Goal: Task Accomplishment & Management: Complete application form

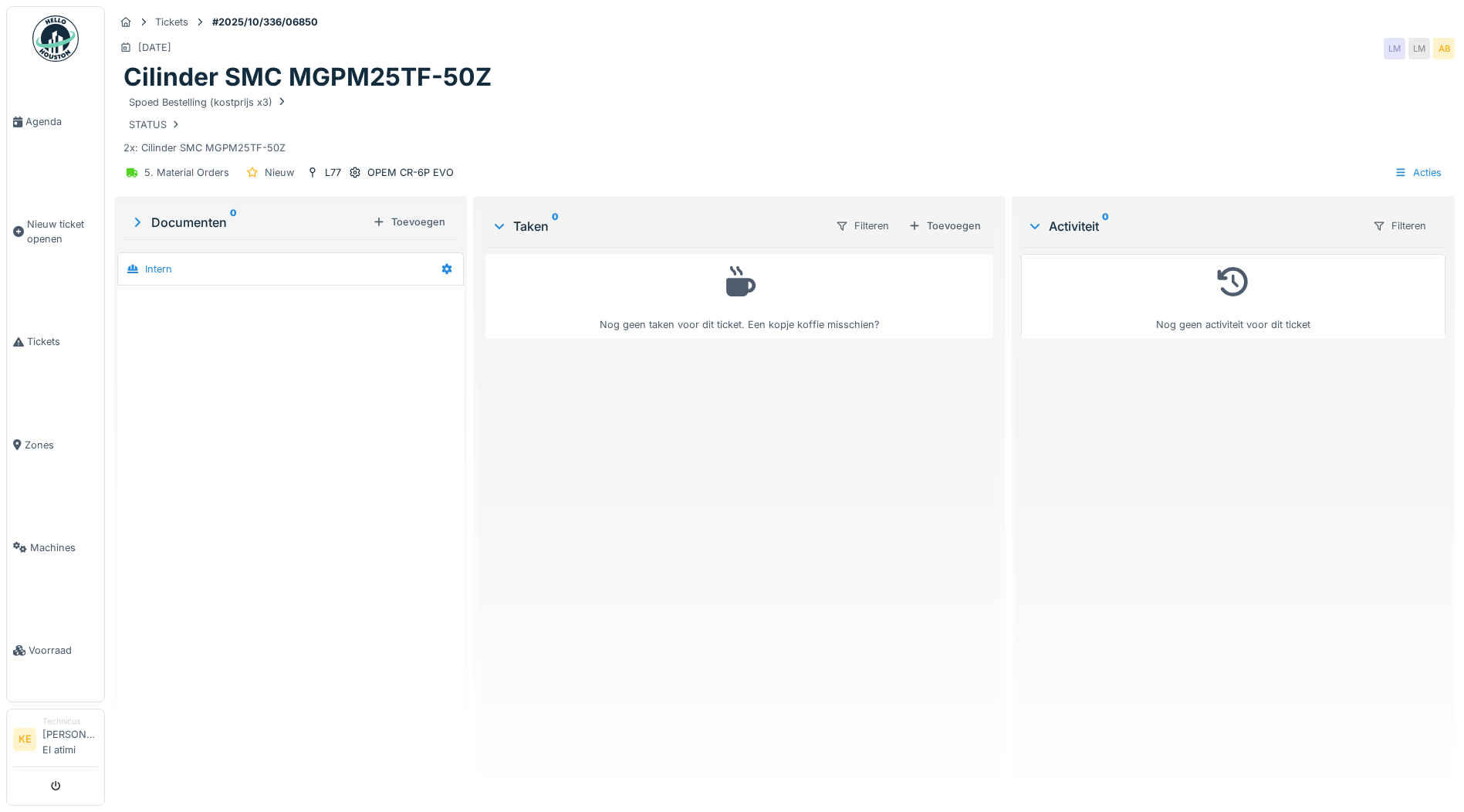
click at [64, 36] on img at bounding box center [55, 38] width 47 height 47
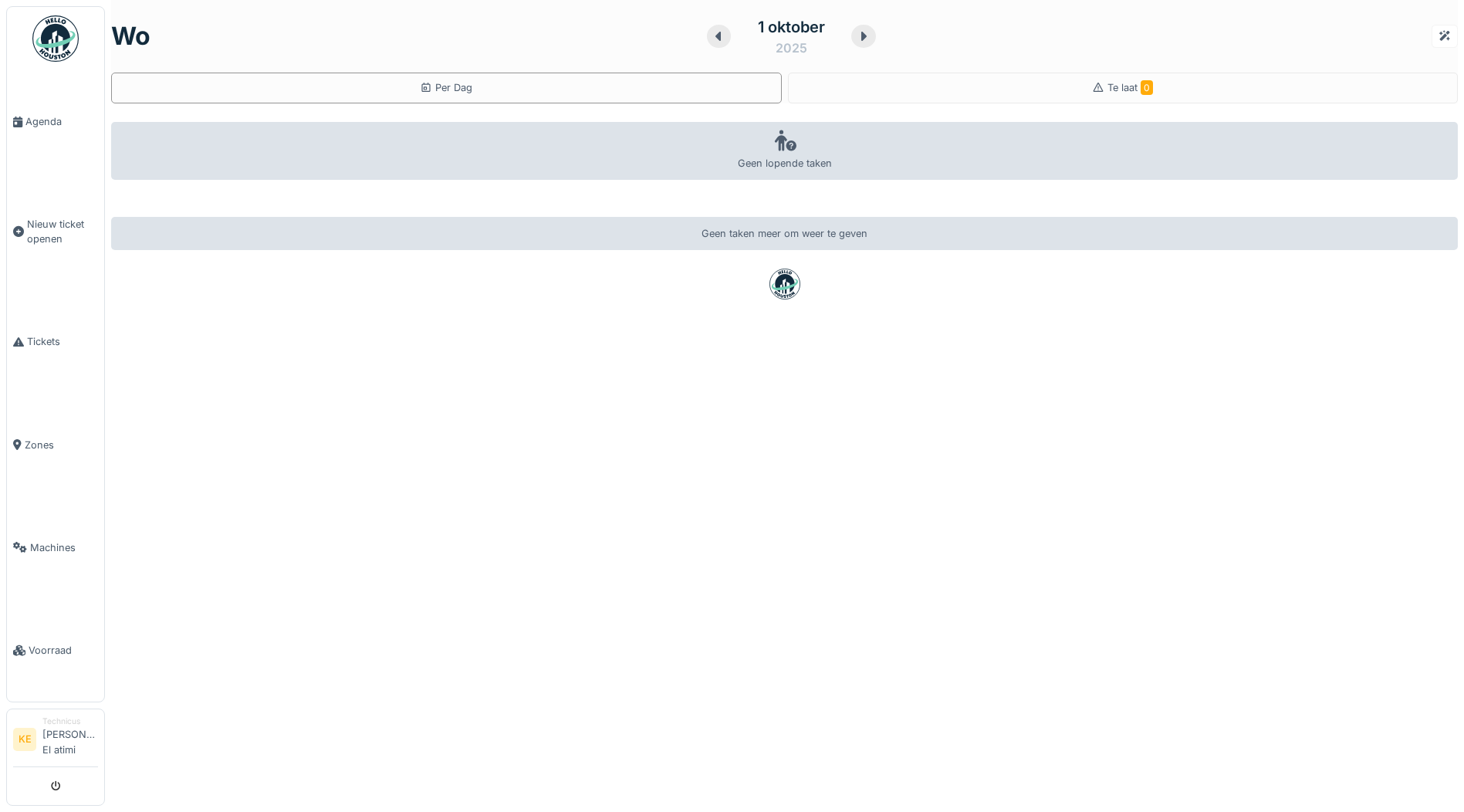
click at [45, 35] on img at bounding box center [55, 38] width 47 height 47
click at [66, 33] on img at bounding box center [55, 38] width 47 height 47
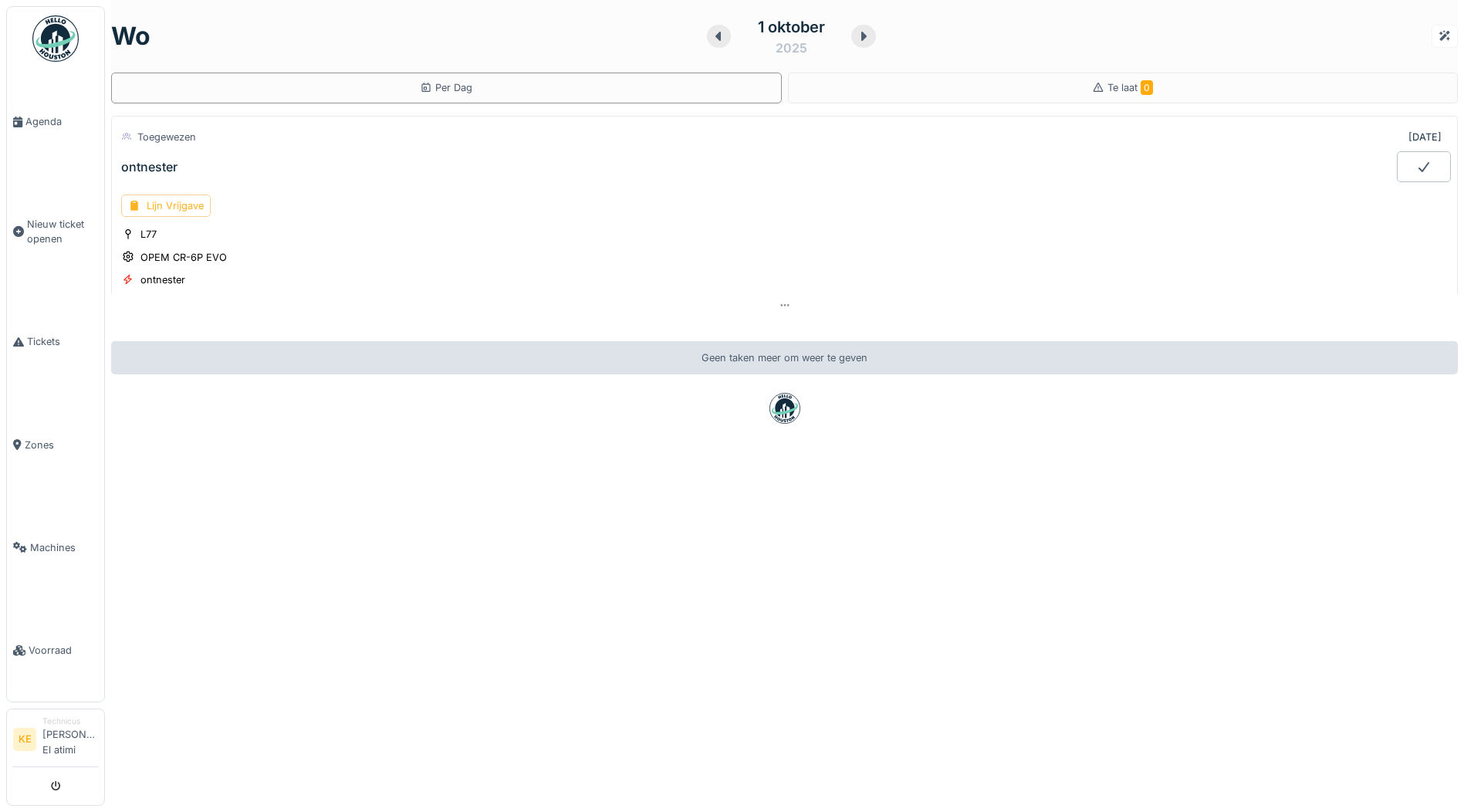
click at [164, 206] on div "Lijn Vrijgave" at bounding box center [166, 206] width 90 height 22
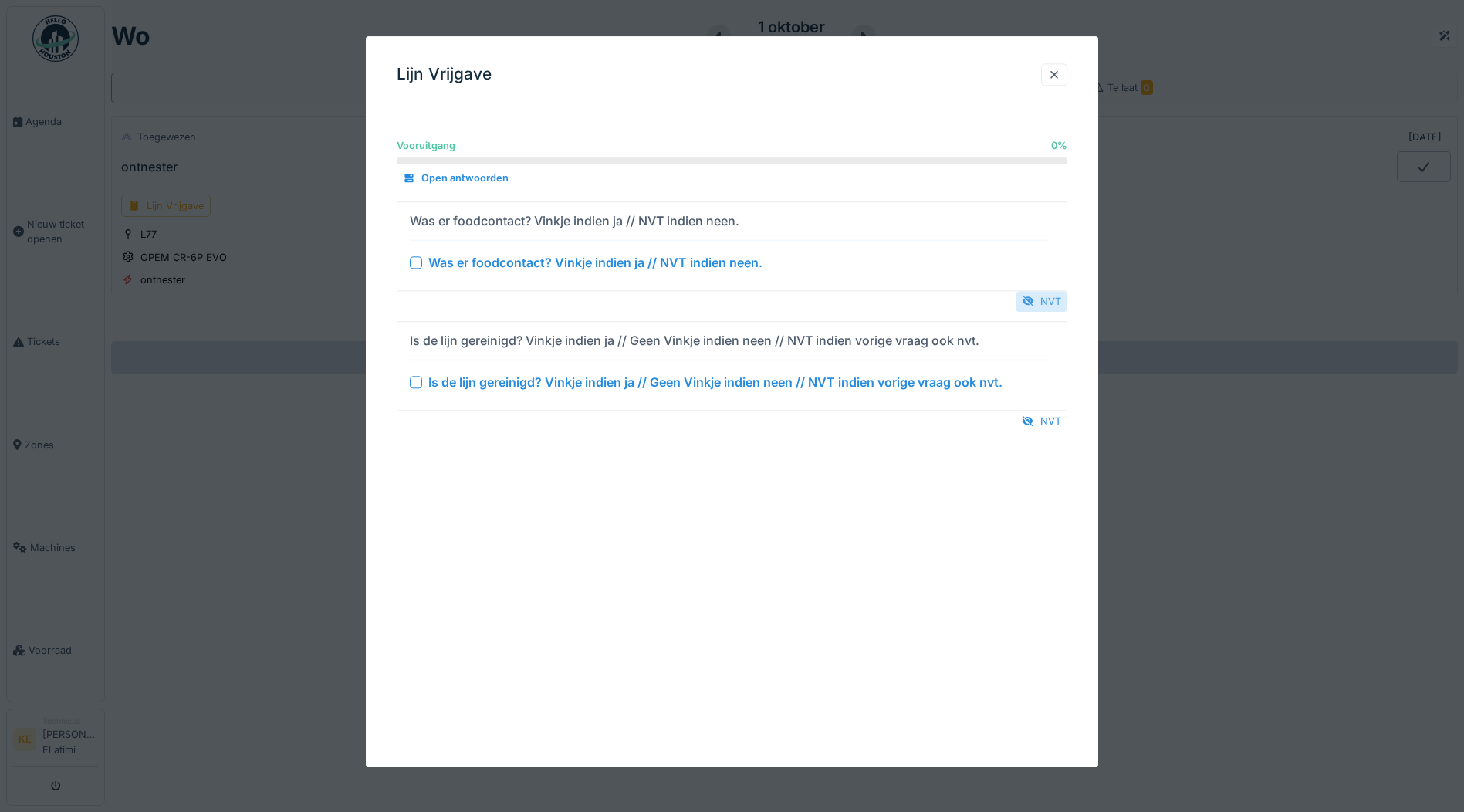
click at [1044, 301] on div "NVT" at bounding box center [1041, 301] width 52 height 21
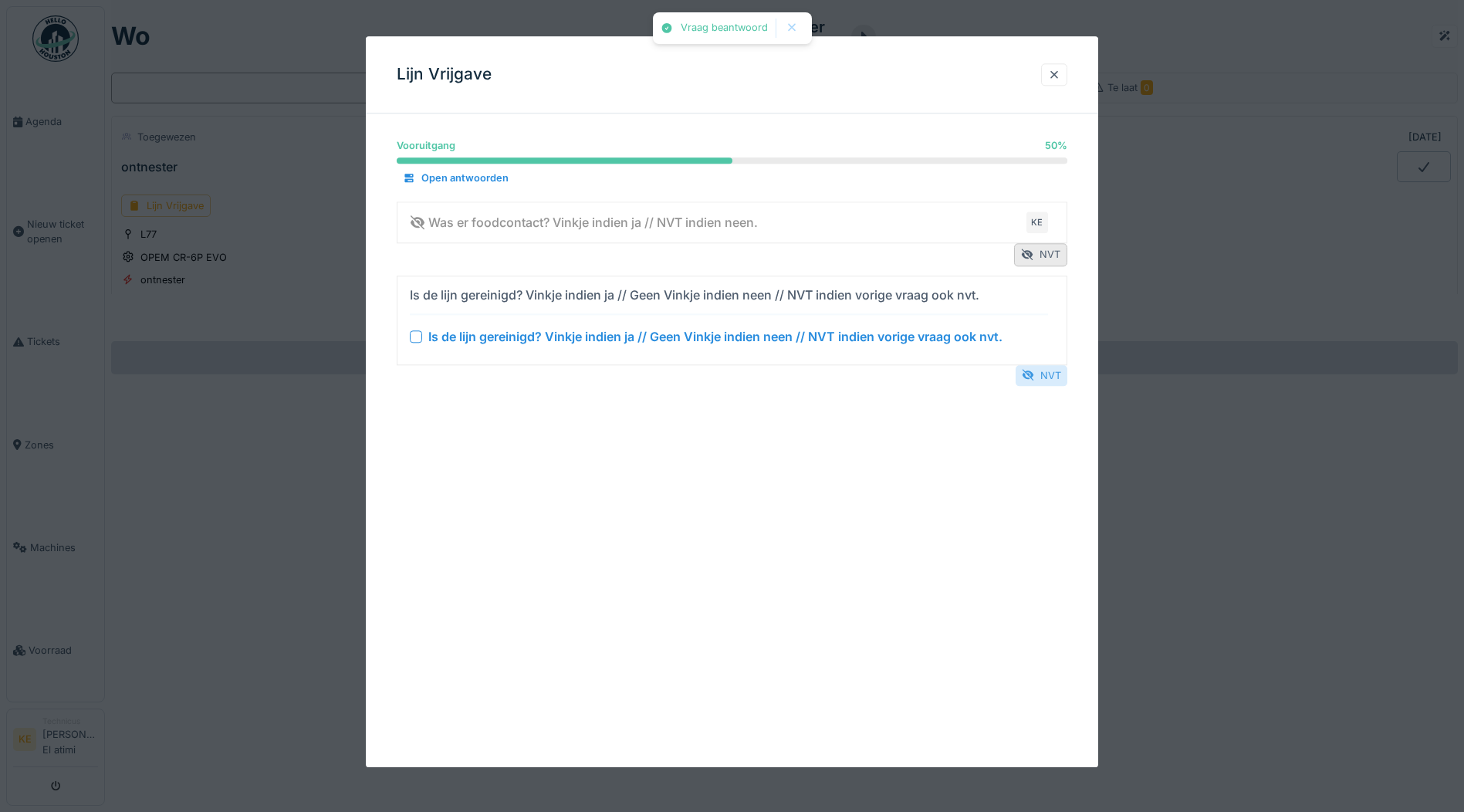
click at [1047, 372] on div "NVT" at bounding box center [1041, 375] width 52 height 21
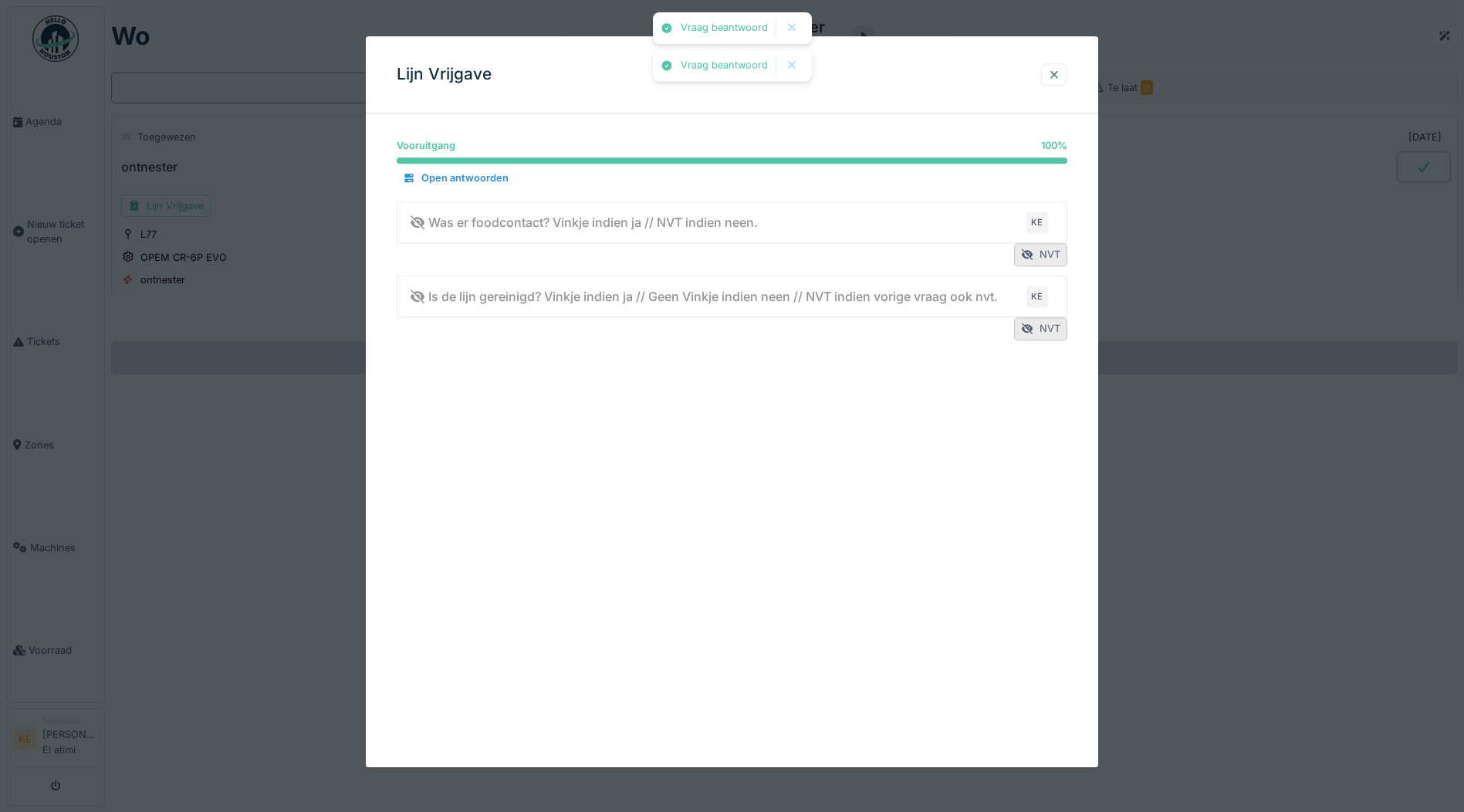
drag, startPoint x: 1063, startPoint y: 78, endPoint x: 1048, endPoint y: 96, distance: 23.4
click at [1060, 79] on div at bounding box center [1054, 74] width 13 height 14
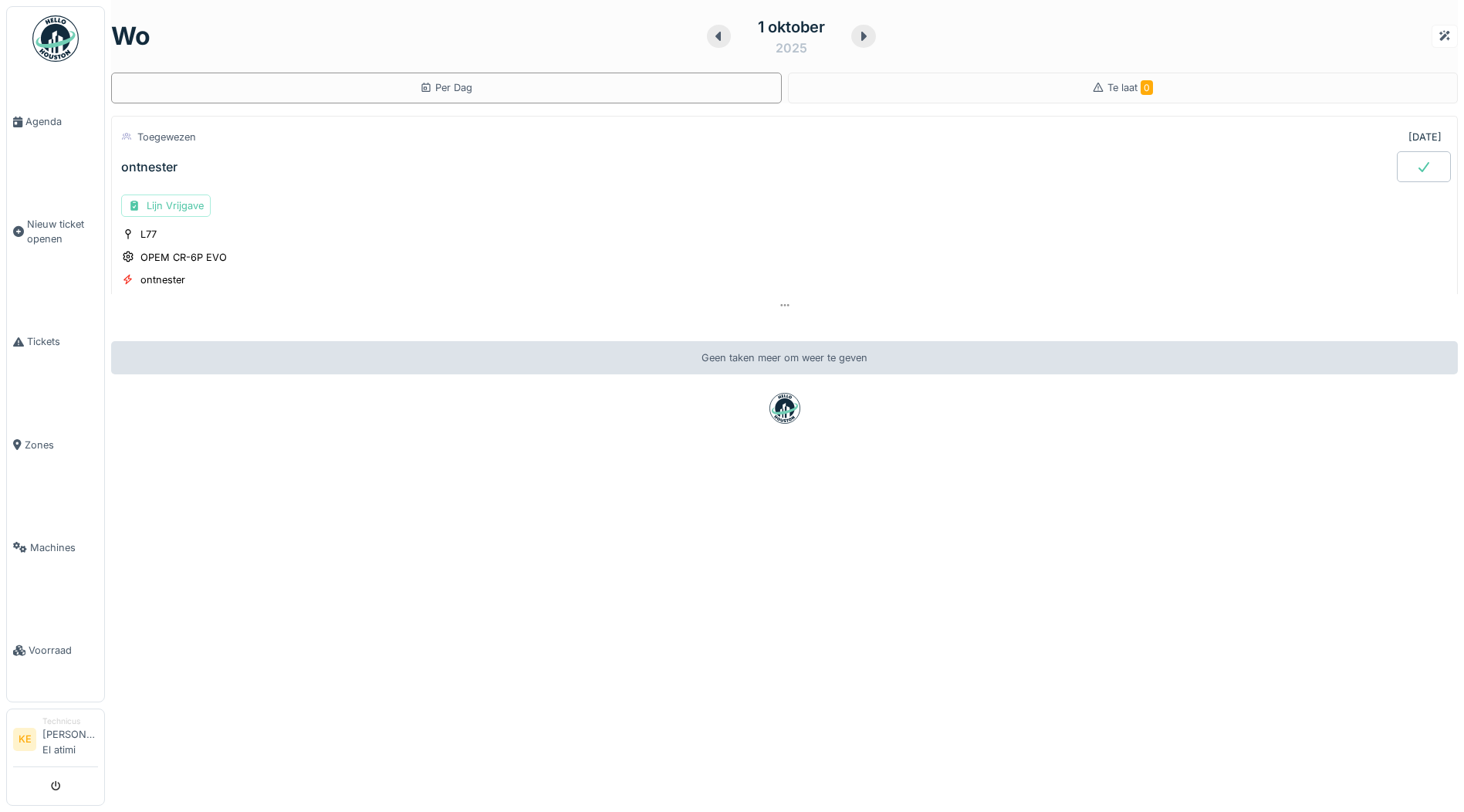
click at [1397, 163] on div at bounding box center [1424, 167] width 54 height 30
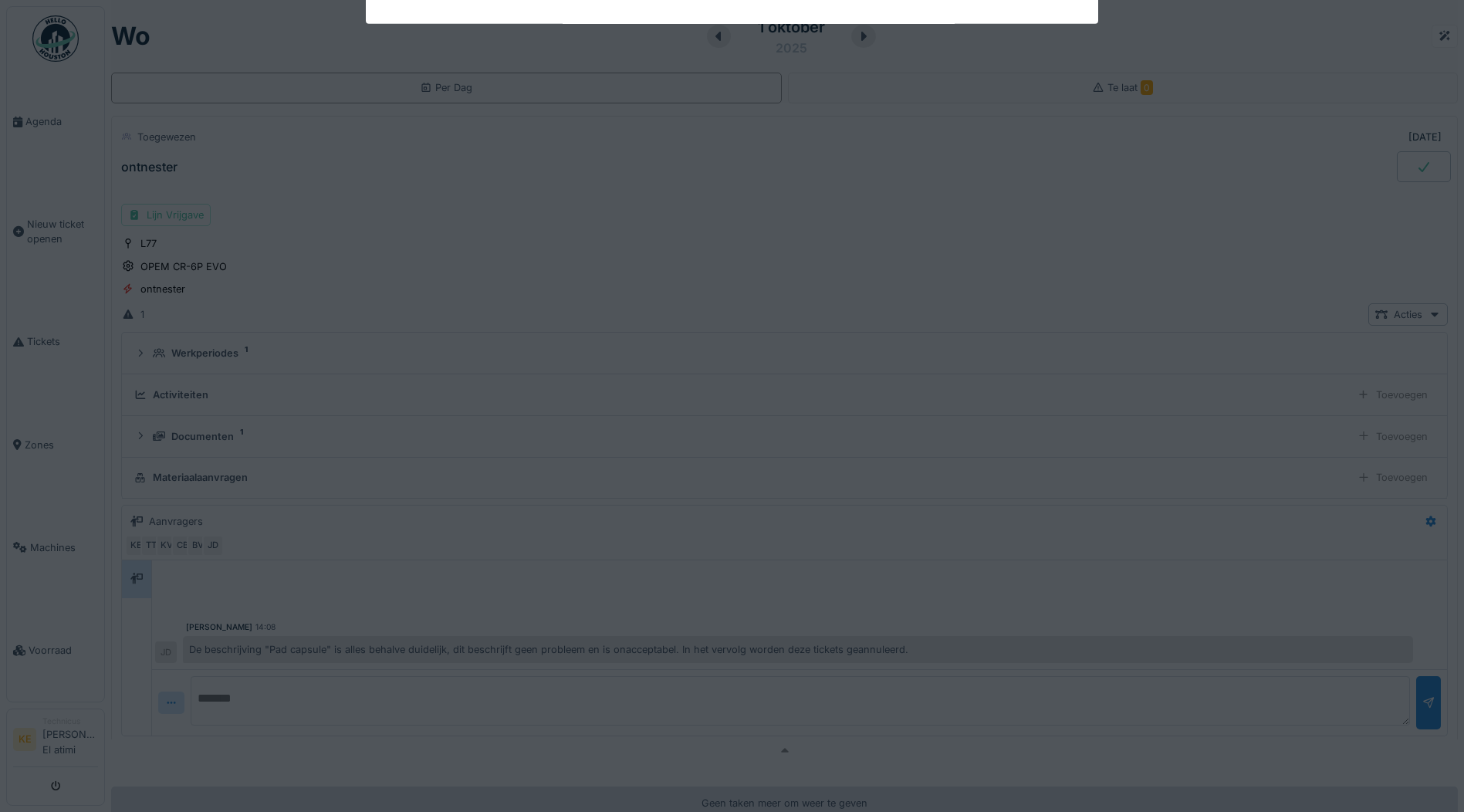
scroll to position [54, 0]
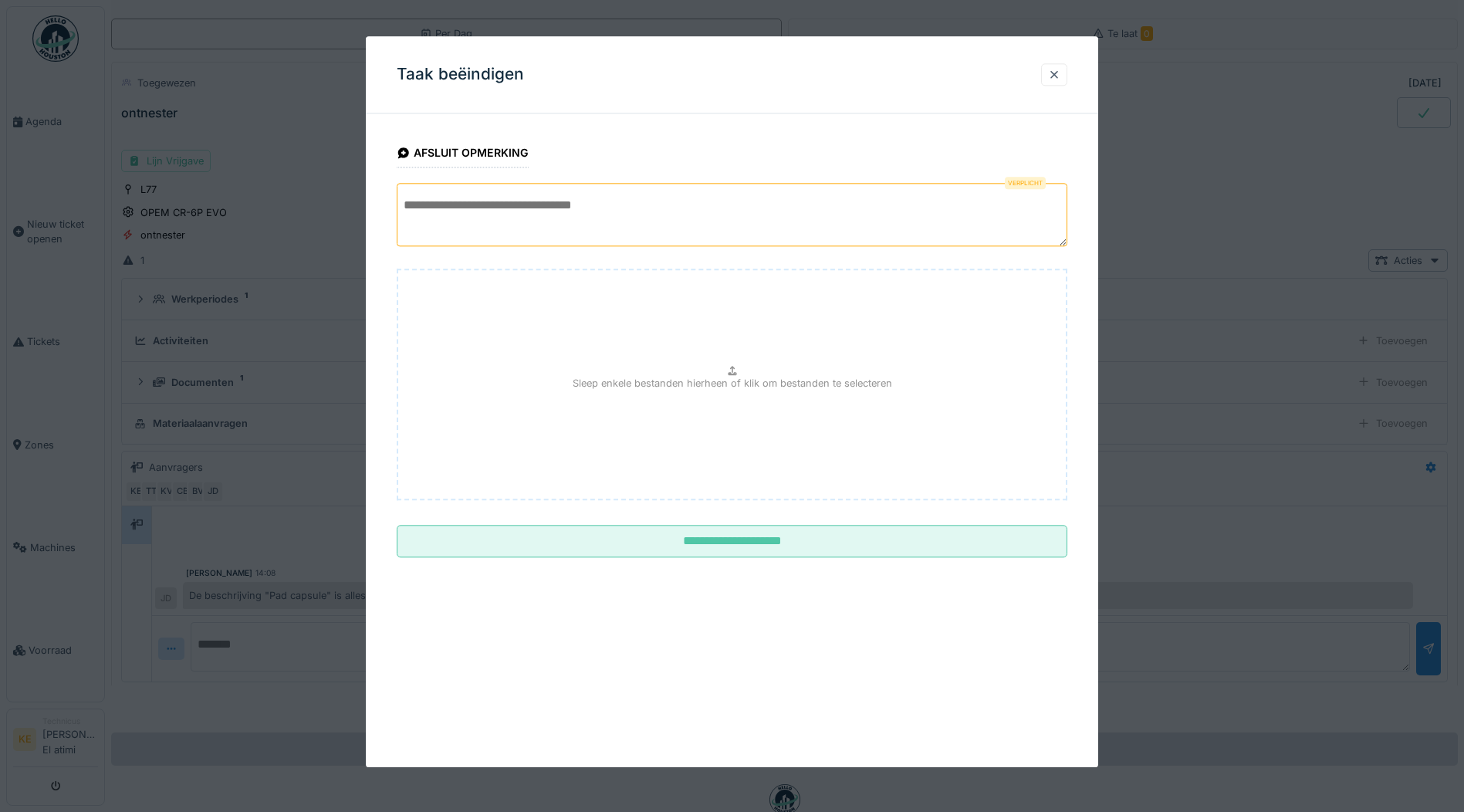
click at [570, 206] on textarea at bounding box center [732, 214] width 671 height 64
type textarea "*"
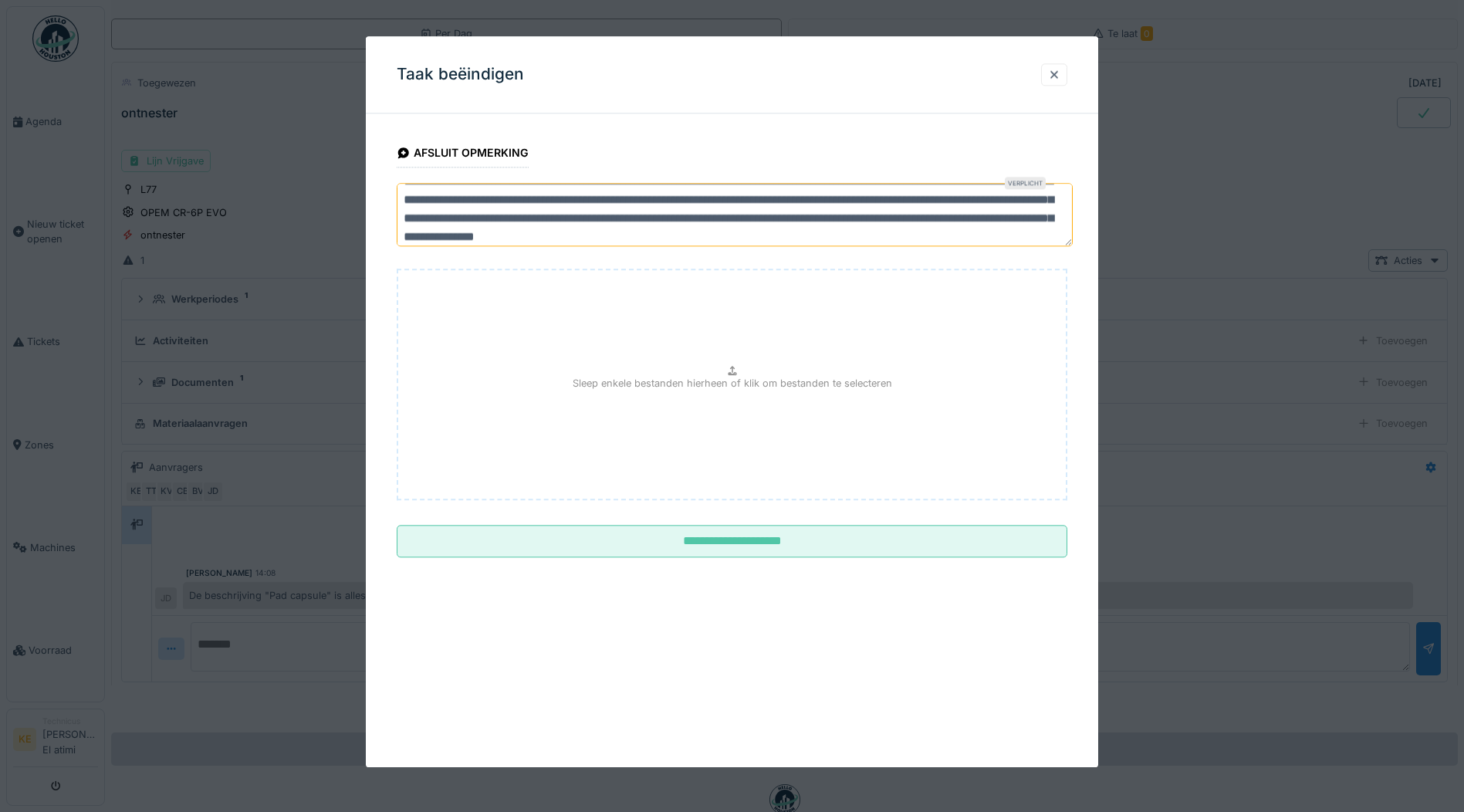
scroll to position [42, 0]
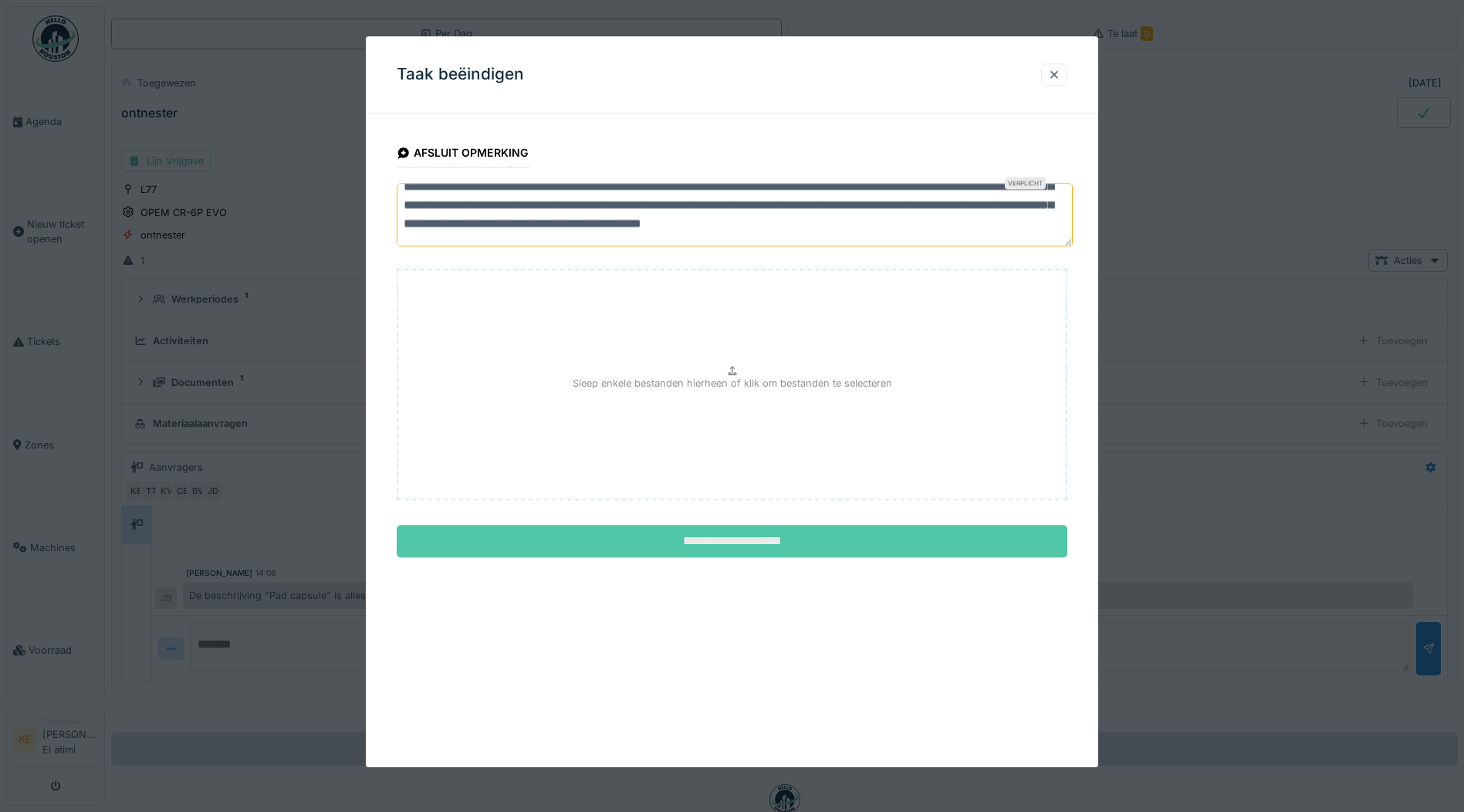
type textarea "**********"
click at [876, 542] on input "**********" at bounding box center [732, 542] width 671 height 32
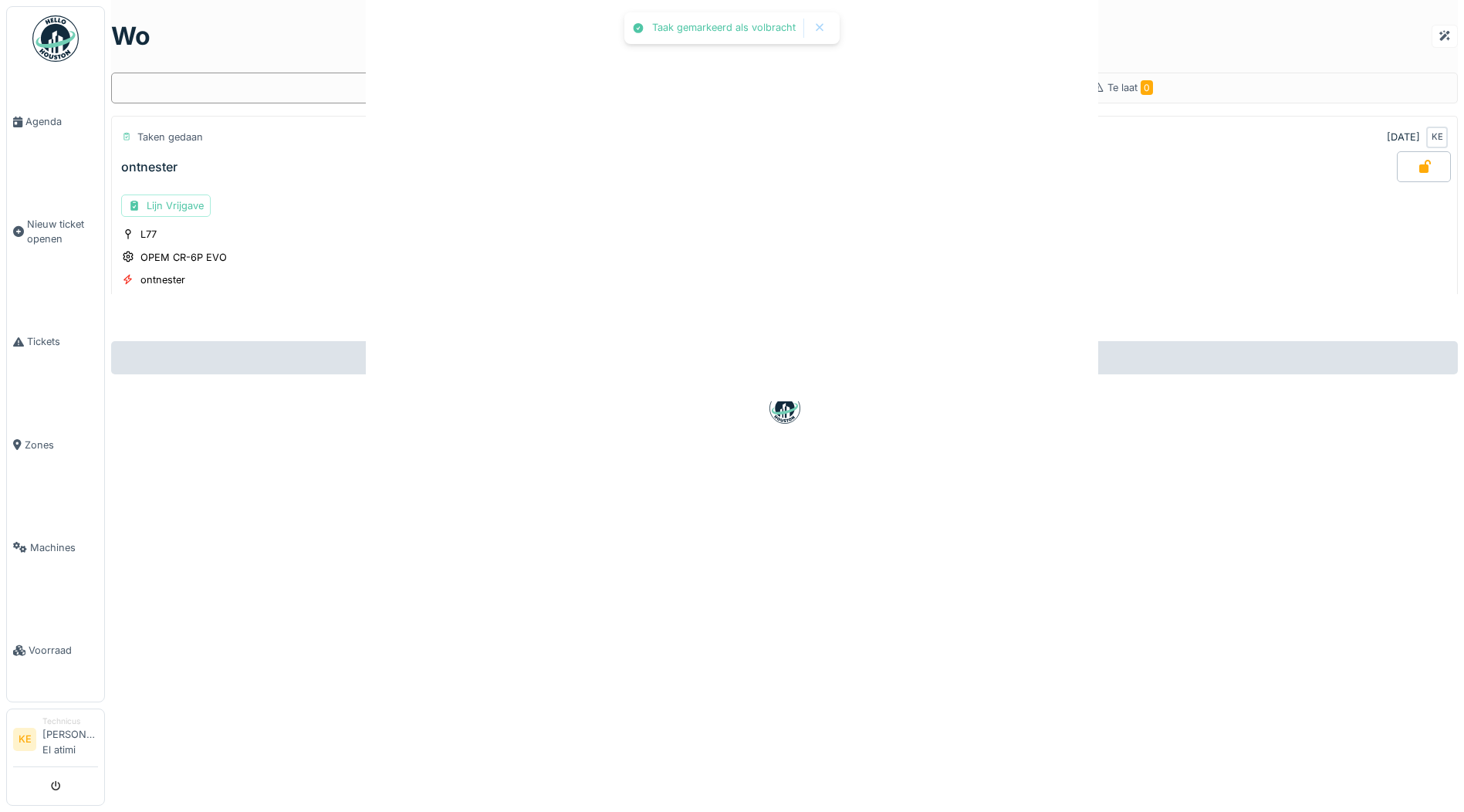
scroll to position [0, 0]
